Goal: Navigation & Orientation: Find specific page/section

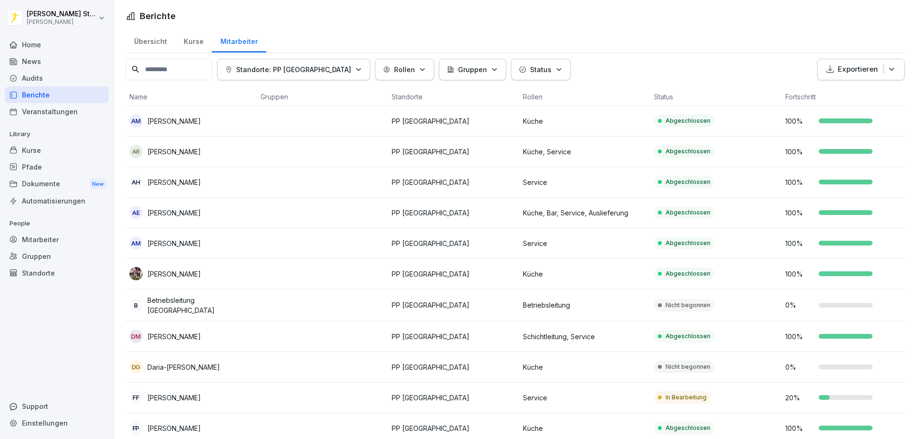
scroll to position [573, 0]
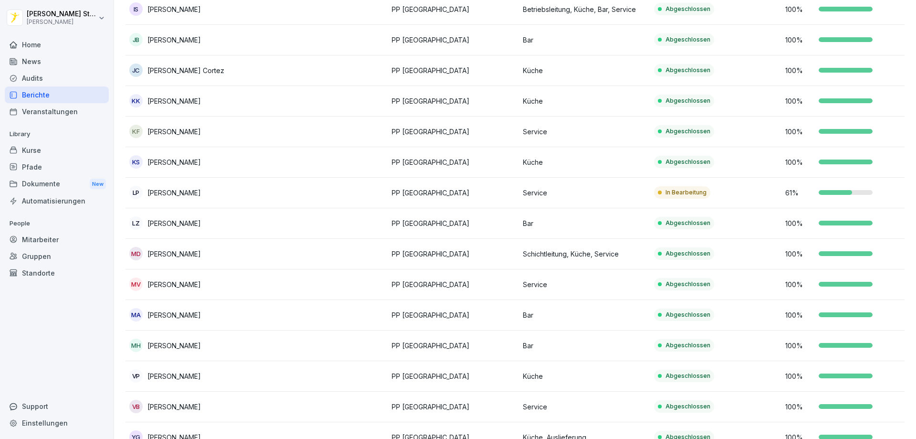
click at [44, 14] on html "[PERSON_NAME] [PERSON_NAME] Home News Audits Berichte Veranstaltungen Library K…" at bounding box center [458, 219] width 916 height 439
click at [78, 155] on html "[PERSON_NAME] [PERSON_NAME] Home News Audits Berichte Veranstaltungen Library K…" at bounding box center [458, 219] width 916 height 439
click at [33, 46] on div "Home" at bounding box center [57, 44] width 104 height 17
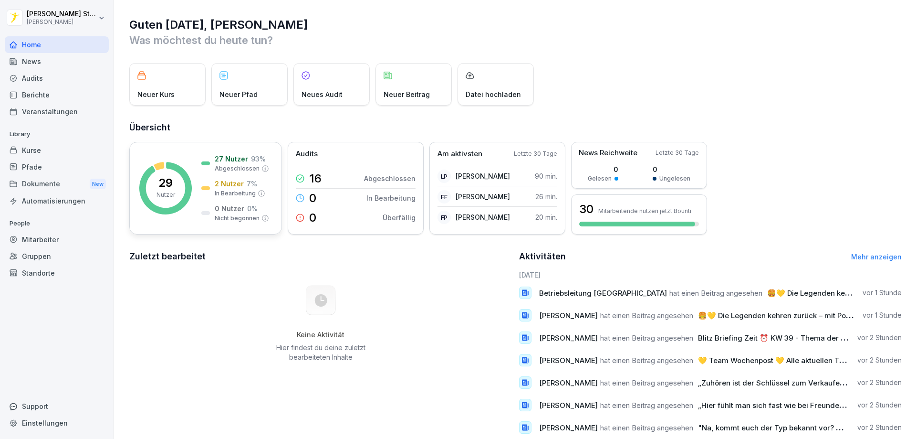
click at [185, 171] on icon at bounding box center [165, 188] width 52 height 52
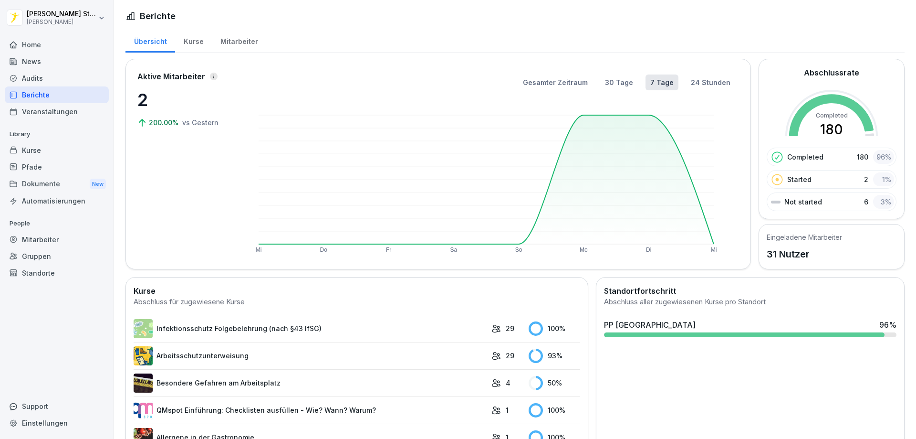
click at [717, 332] on div at bounding box center [744, 334] width 281 height 5
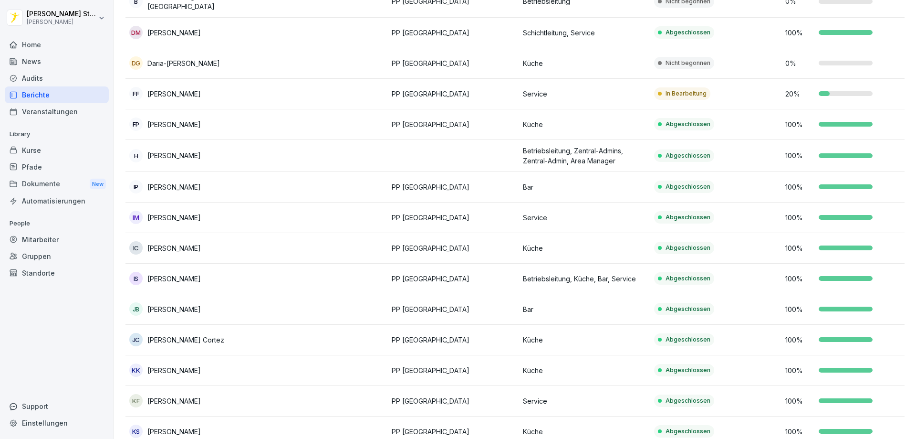
scroll to position [160, 0]
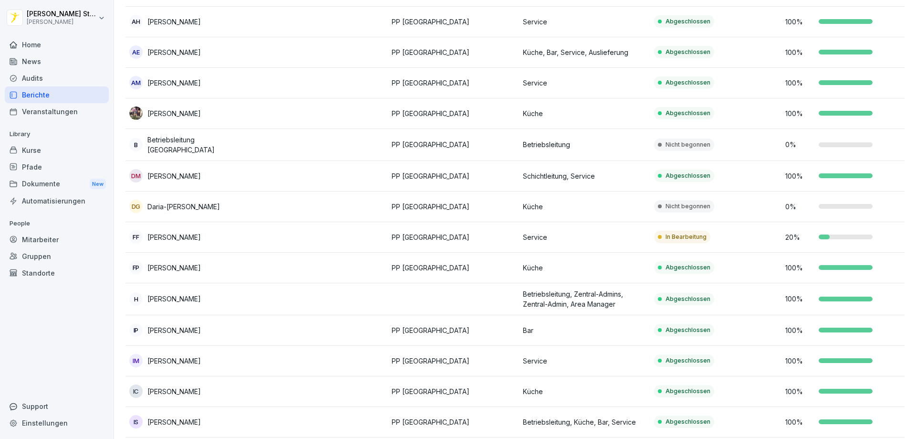
click at [42, 45] on div "Home" at bounding box center [57, 44] width 104 height 17
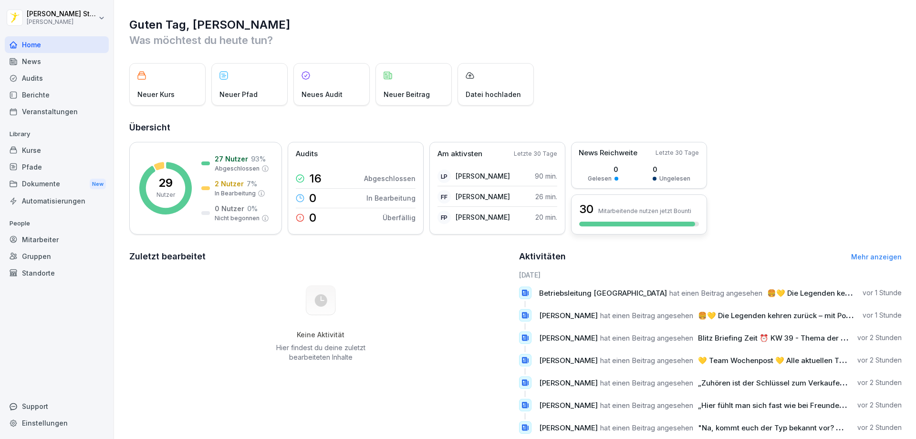
click at [635, 225] on div at bounding box center [637, 223] width 116 height 5
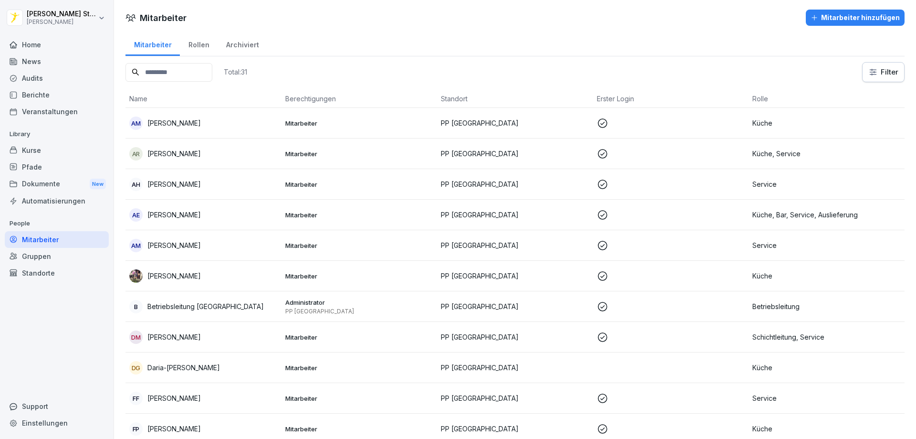
click at [28, 43] on div "Home" at bounding box center [57, 44] width 104 height 17
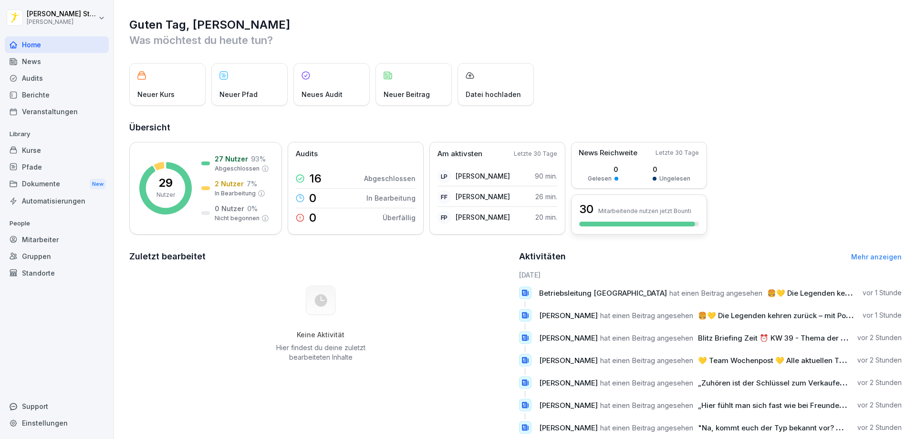
click at [611, 222] on div at bounding box center [637, 223] width 116 height 5
